Goal: Feedback & Contribution: Leave review/rating

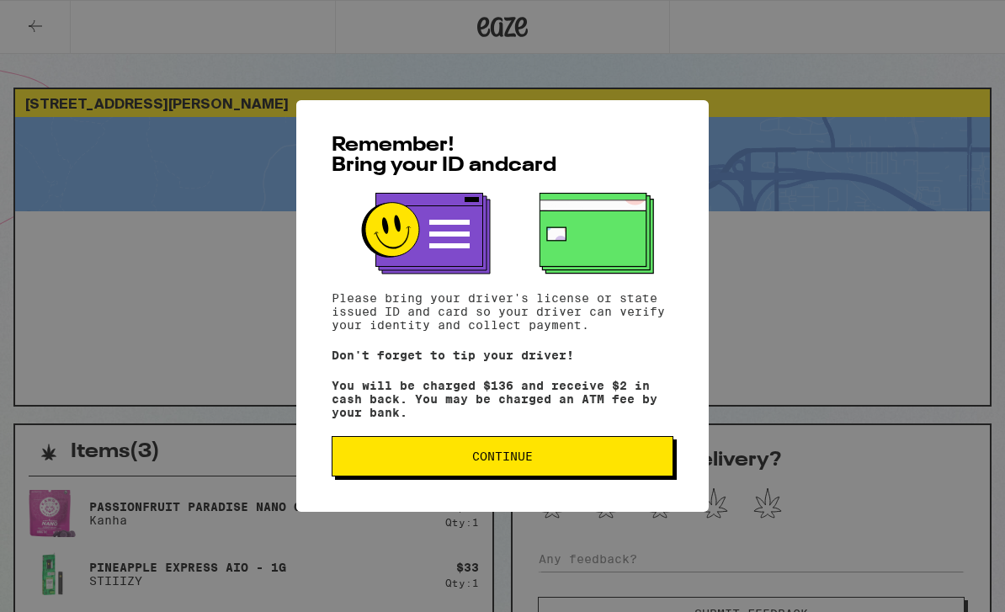
click at [541, 462] on span "Continue" at bounding box center [502, 456] width 313 height 12
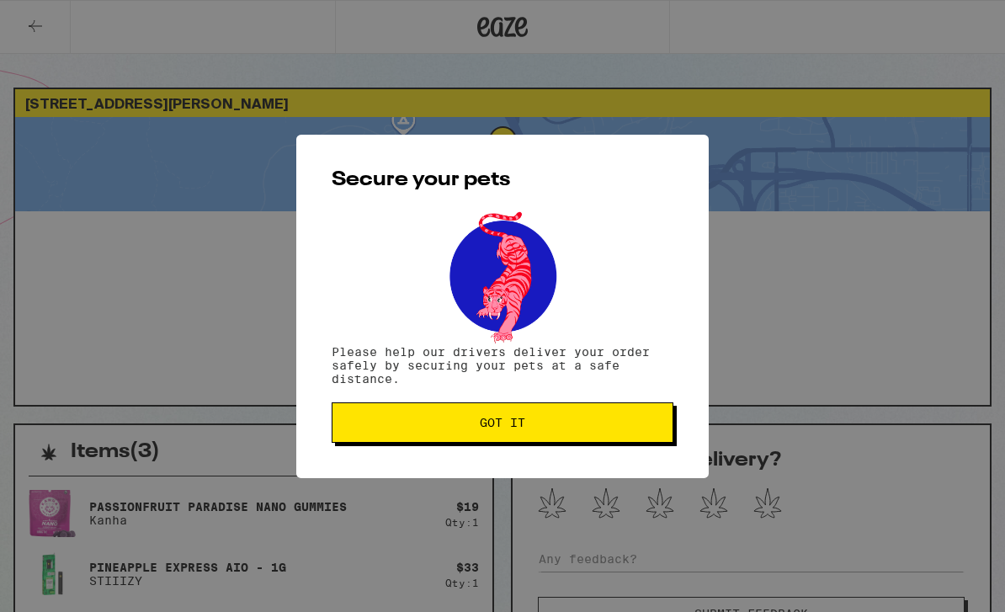
click at [552, 435] on button "Got it" at bounding box center [502, 422] width 342 height 40
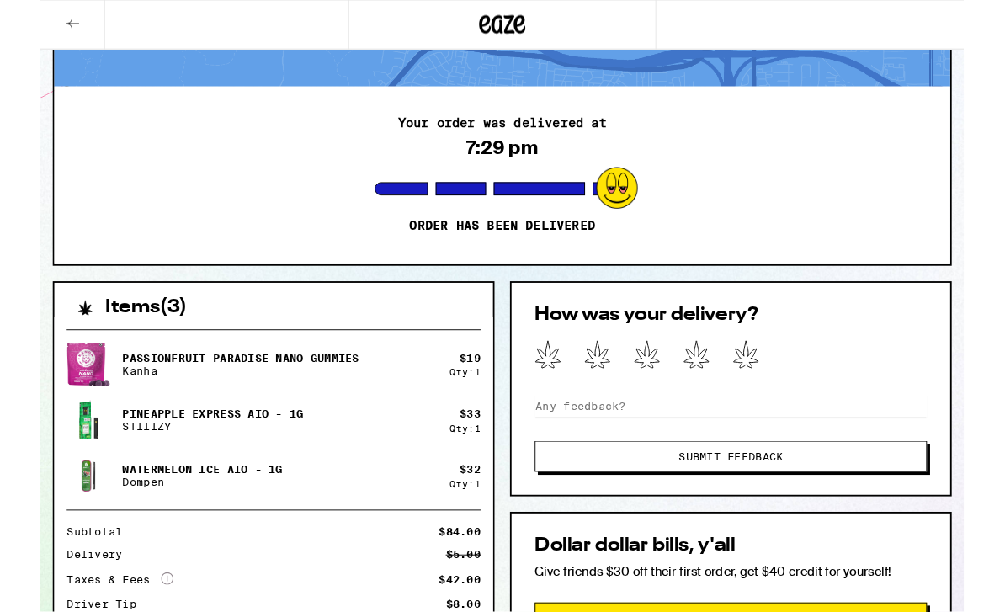
scroll to position [118, 0]
click at [777, 392] on icon at bounding box center [767, 384] width 27 height 29
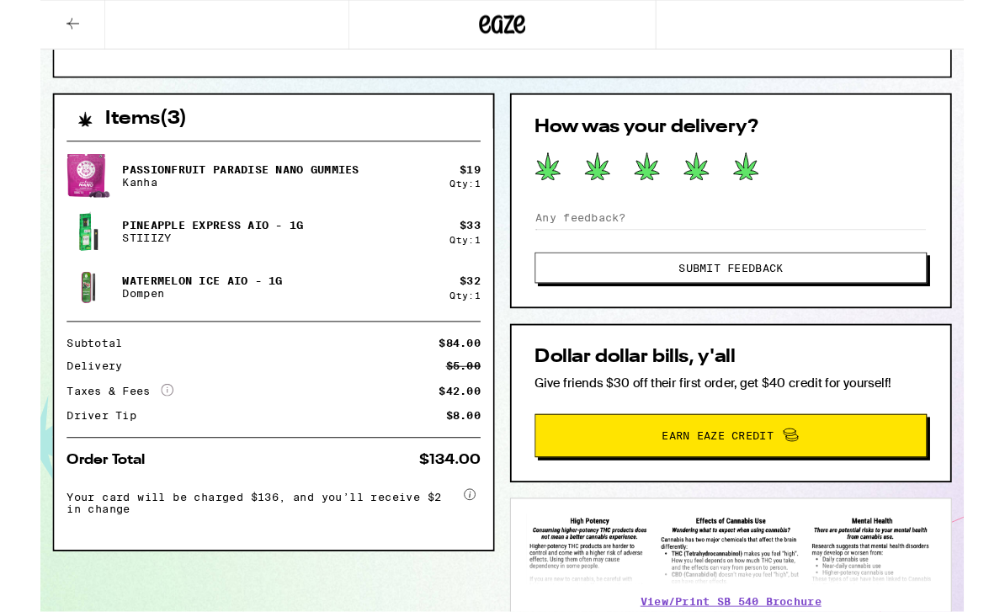
scroll to position [324, 0]
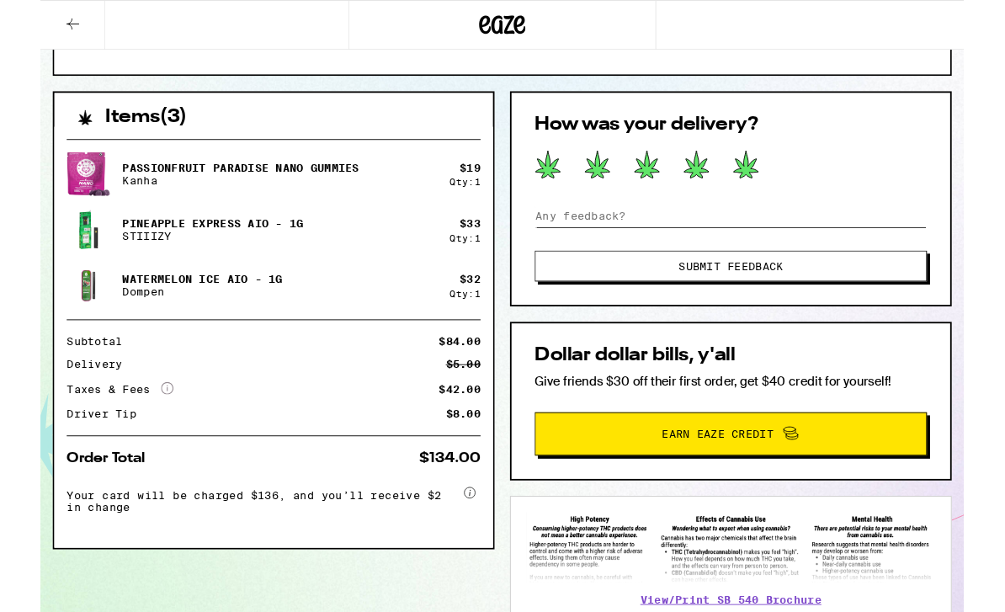
click at [612, 242] on input at bounding box center [751, 234] width 427 height 25
paste input "💜"
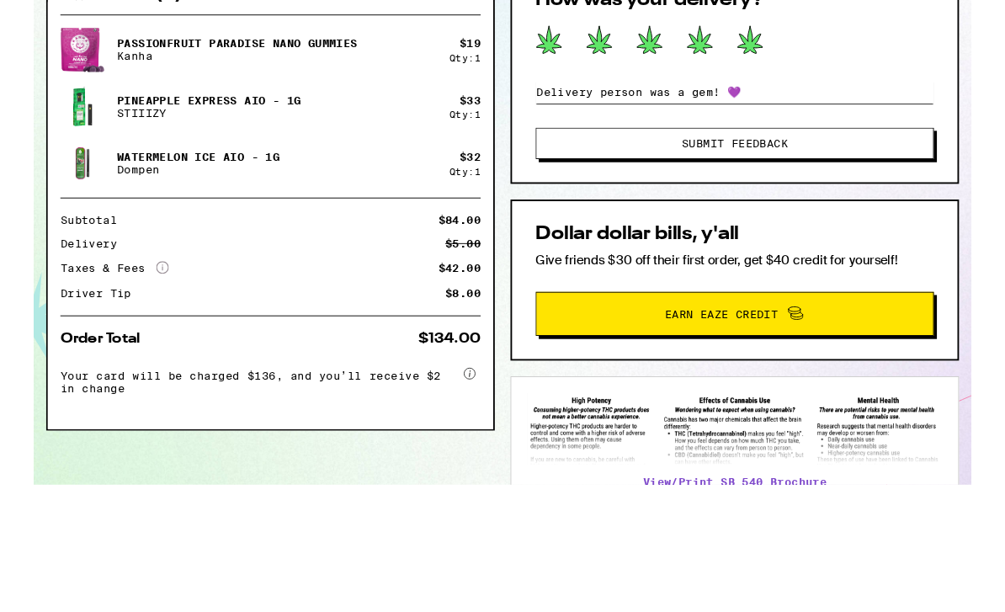
type input "Delivery person was a gem! 💜"
click at [808, 284] on span "Submit Feedback" at bounding box center [751, 290] width 114 height 12
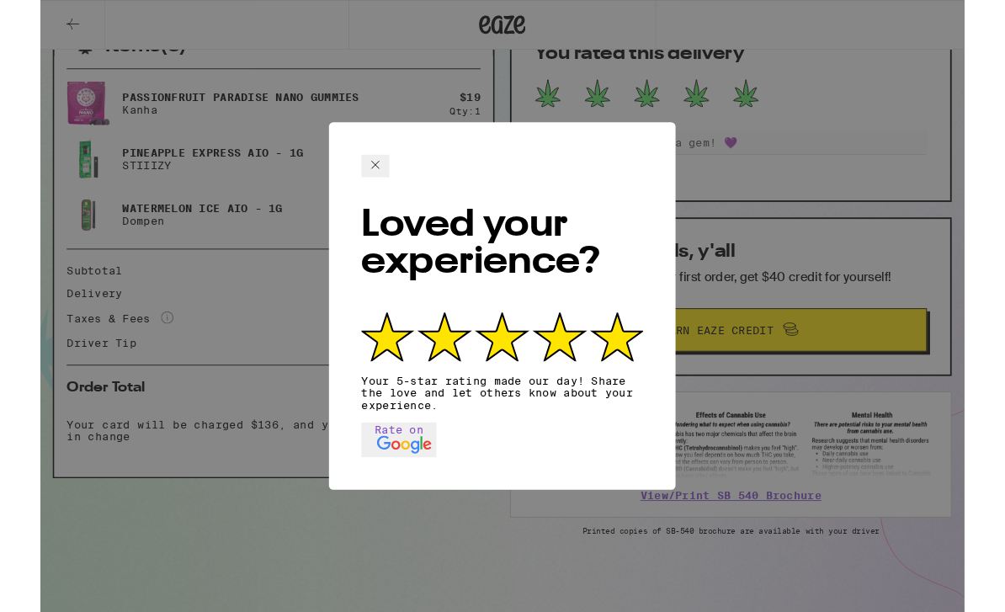
scroll to position [412, 0]
click at [369, 175] on icon at bounding box center [364, 179] width 8 height 8
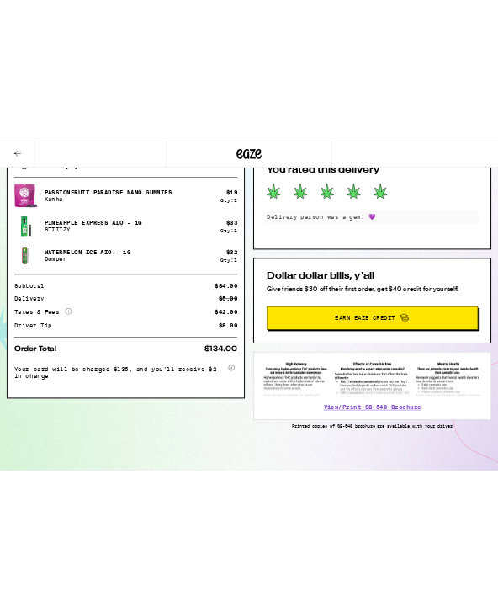
scroll to position [0, 0]
